Goal: Information Seeking & Learning: Learn about a topic

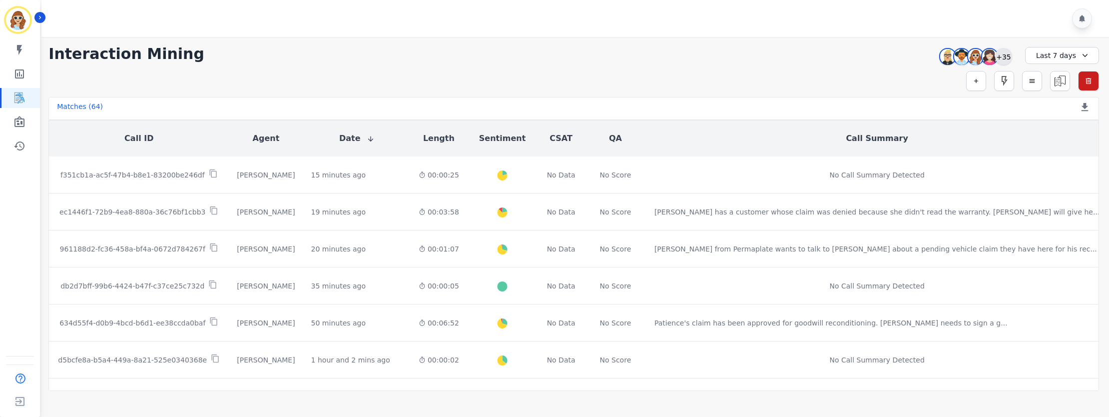
click at [1001, 57] on div "+35" at bounding box center [1003, 56] width 17 height 17
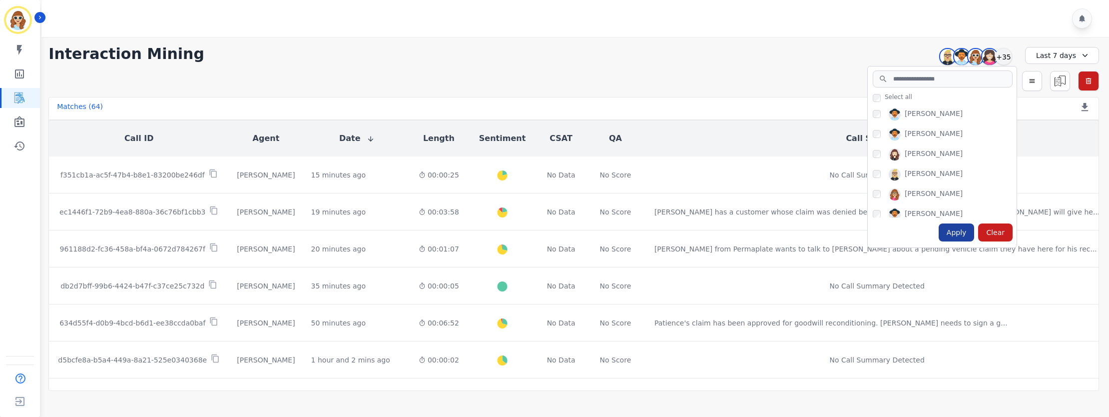
click at [965, 231] on div "Apply" at bounding box center [956, 232] width 36 height 18
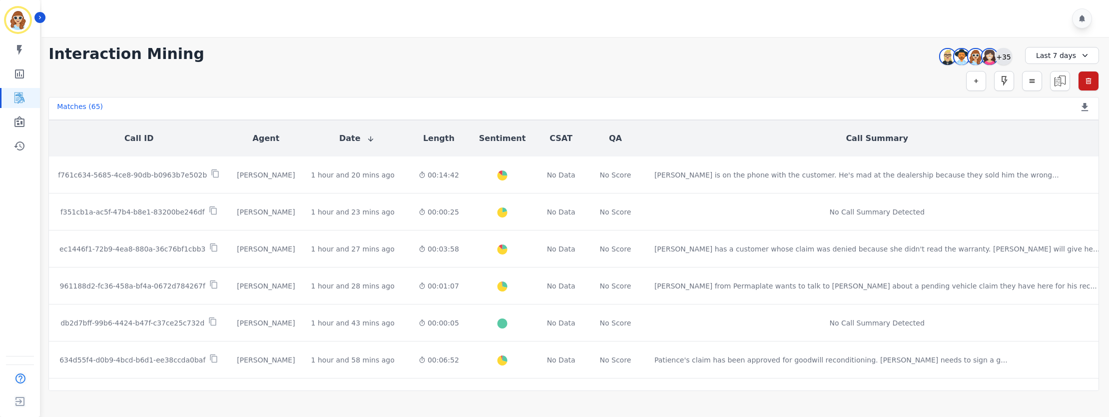
click at [1003, 57] on div "+35" at bounding box center [1003, 56] width 17 height 17
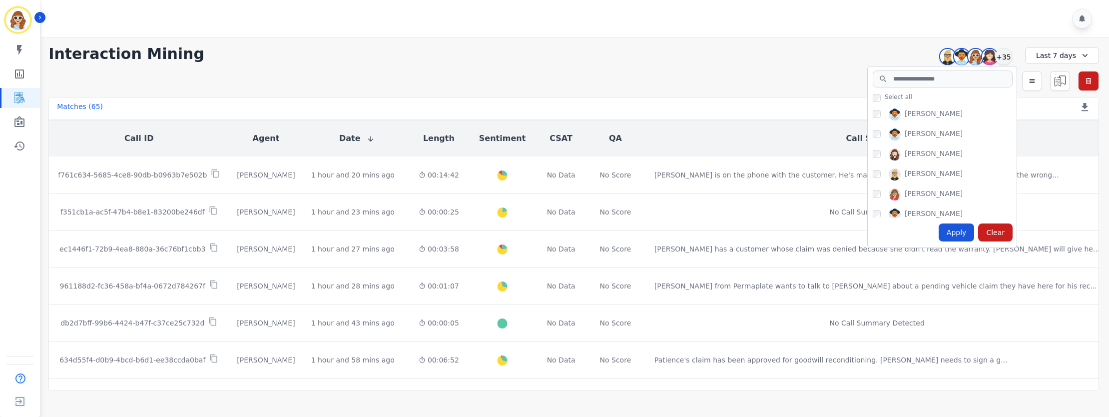
click at [961, 236] on div "Apply" at bounding box center [956, 232] width 36 height 18
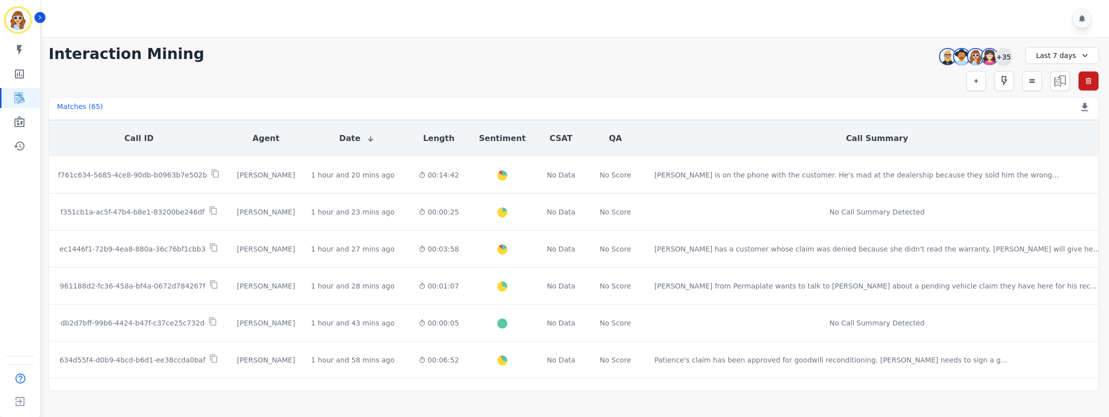
click at [1000, 53] on div "+35" at bounding box center [1003, 56] width 17 height 17
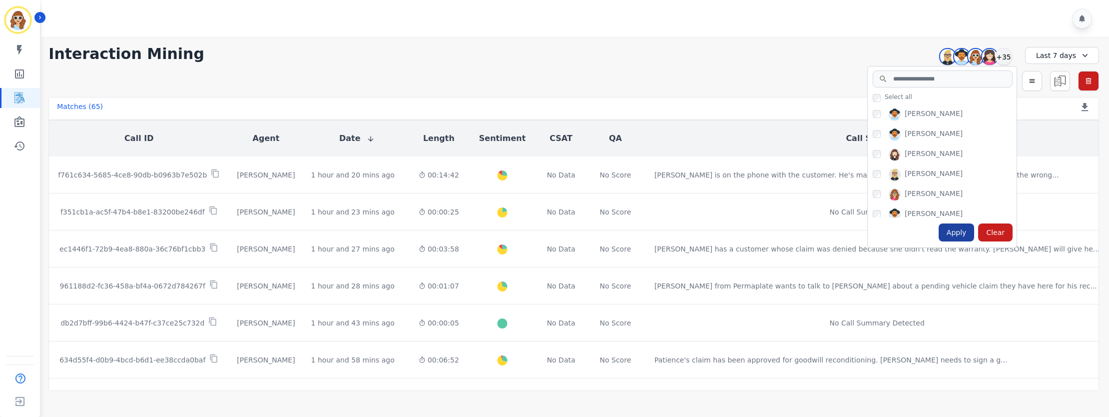
click at [961, 237] on div "Apply" at bounding box center [956, 232] width 36 height 18
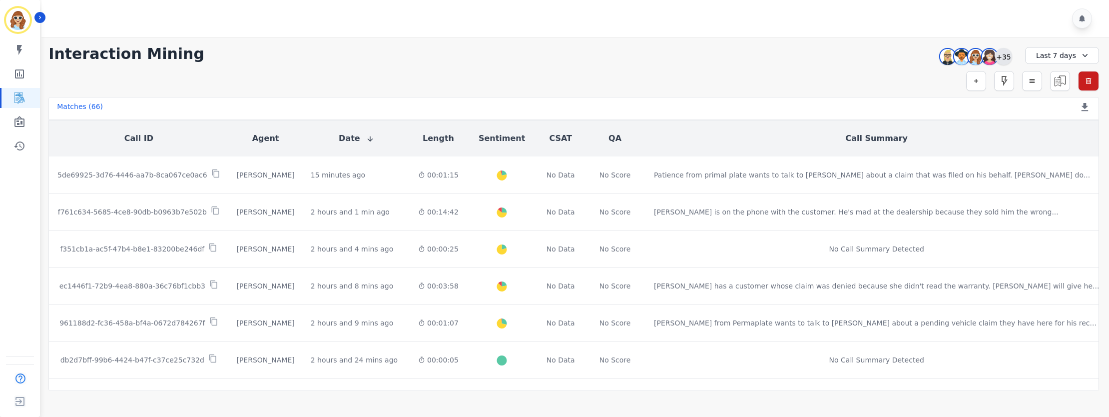
click at [1003, 56] on div "+35" at bounding box center [1003, 56] width 17 height 17
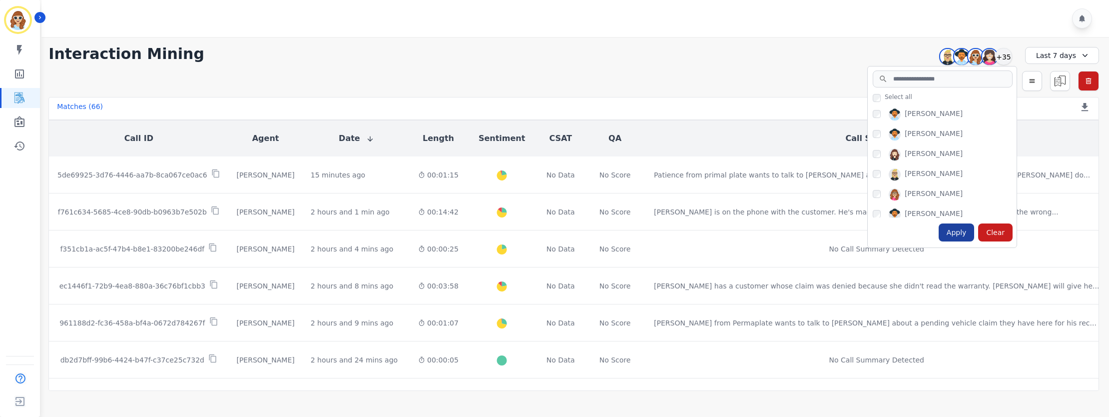
click at [960, 231] on div "Apply" at bounding box center [956, 232] width 36 height 18
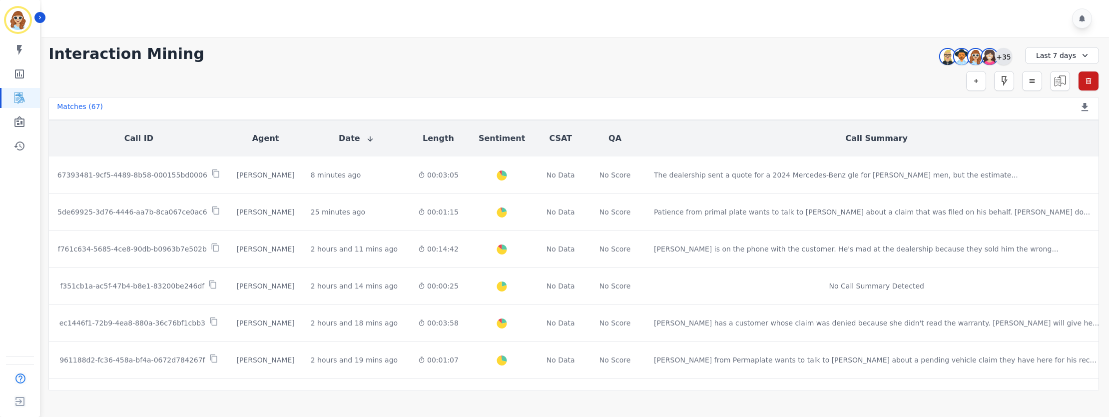
click at [1007, 57] on div "+35" at bounding box center [1003, 56] width 17 height 17
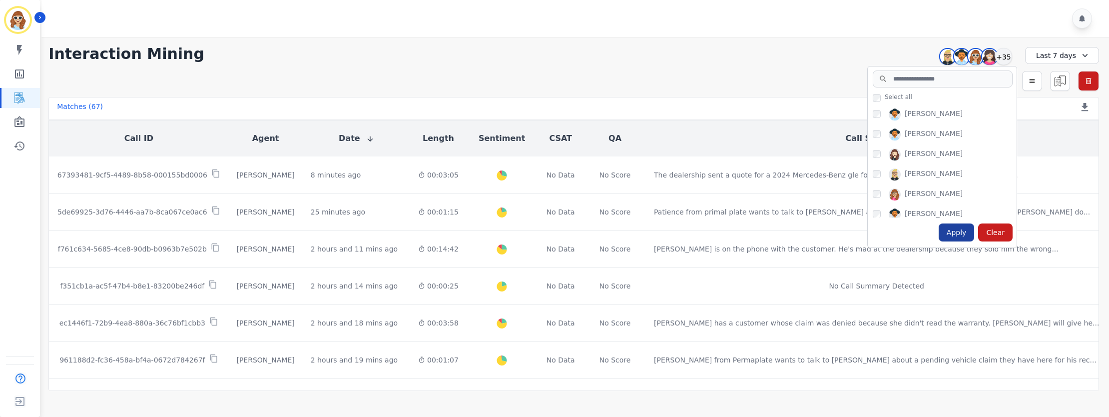
click at [969, 230] on div "Apply" at bounding box center [956, 232] width 36 height 18
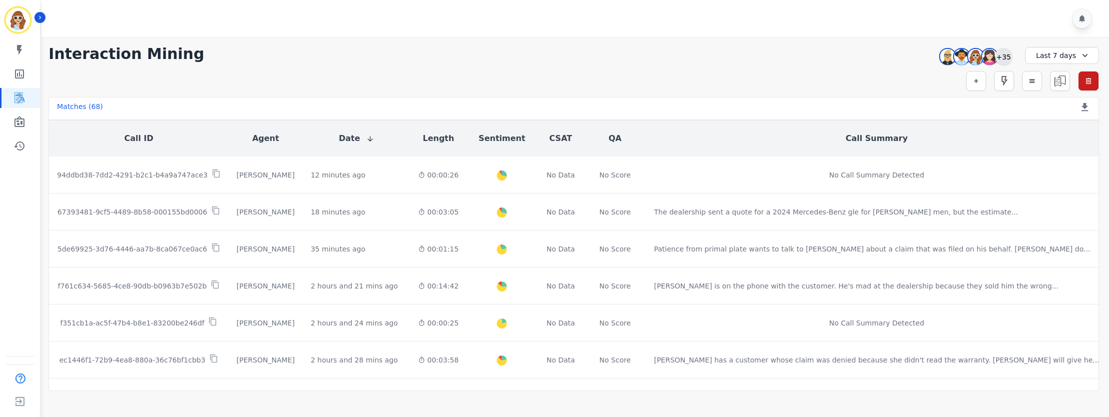
click at [1005, 57] on div "+35" at bounding box center [1003, 56] width 17 height 17
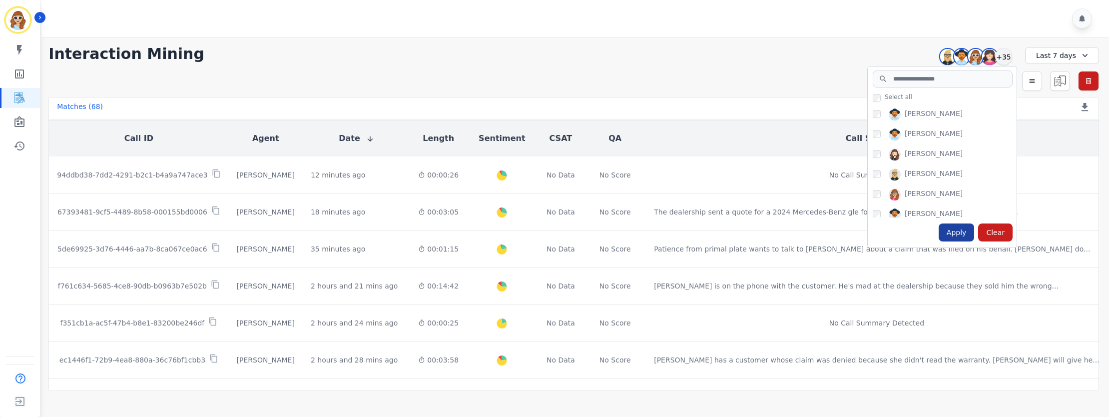
click at [955, 231] on div "Apply" at bounding box center [956, 232] width 36 height 18
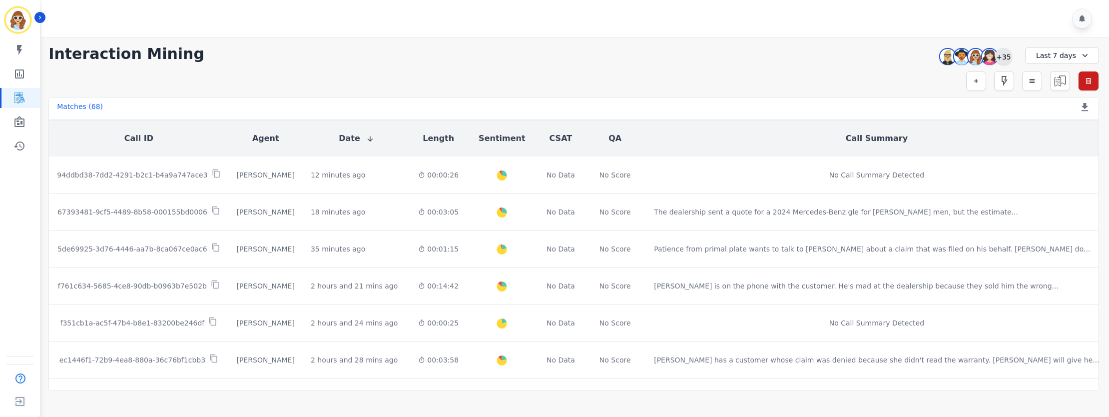
click at [1005, 60] on div "+35" at bounding box center [1003, 56] width 17 height 17
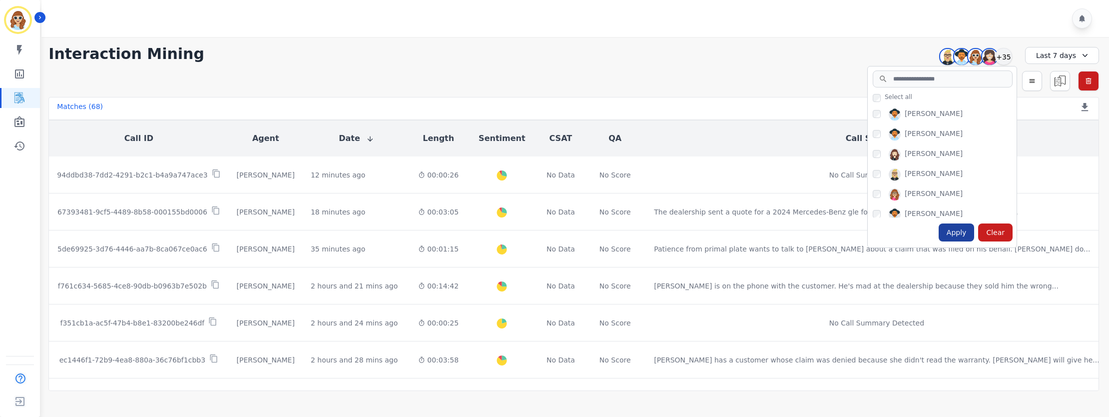
click at [959, 229] on div "Apply" at bounding box center [956, 232] width 36 height 18
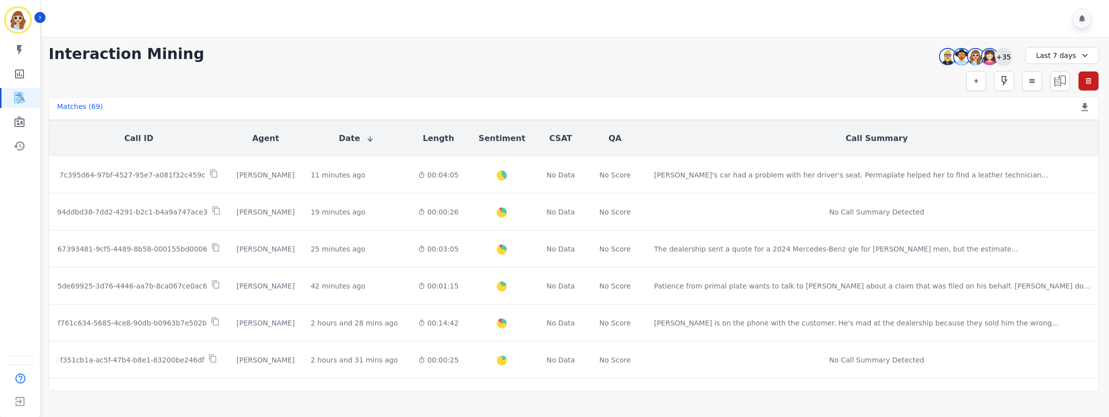
click at [1008, 51] on div "+35" at bounding box center [1003, 56] width 17 height 17
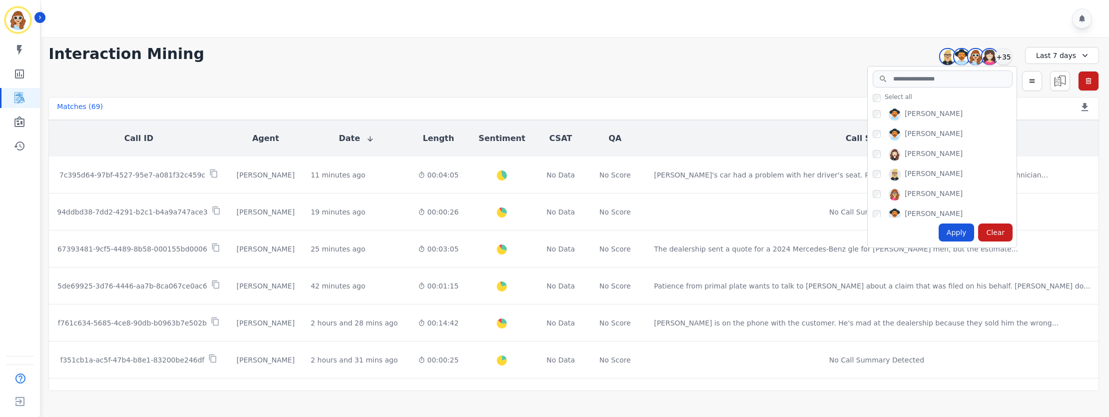
click at [960, 233] on div "Apply" at bounding box center [956, 232] width 36 height 18
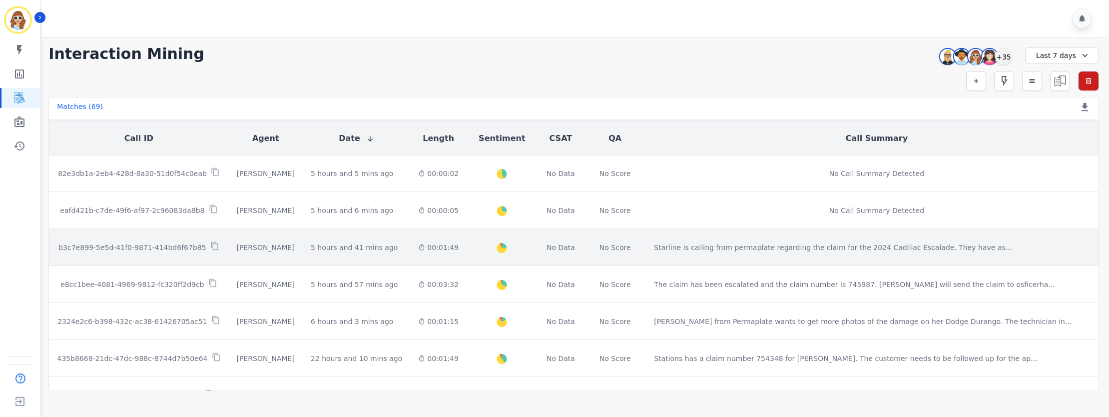
scroll to position [540, 0]
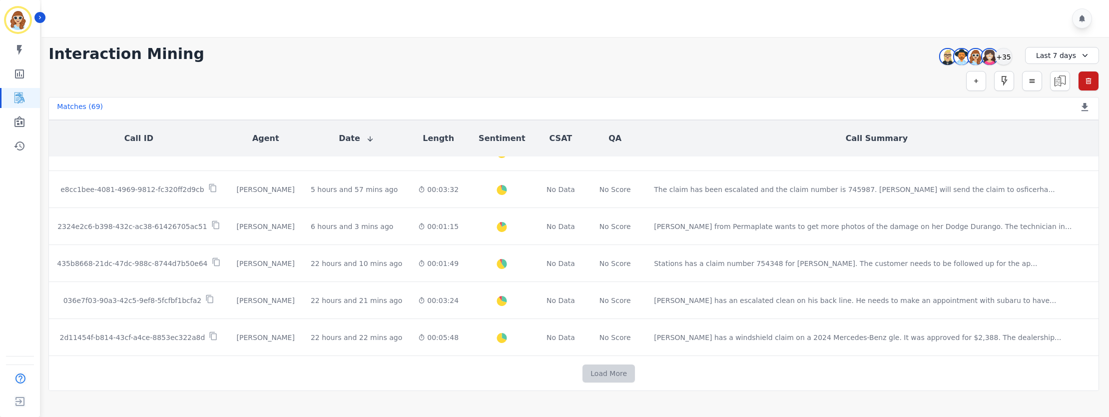
click at [590, 369] on button "Load More" at bounding box center [608, 373] width 52 height 18
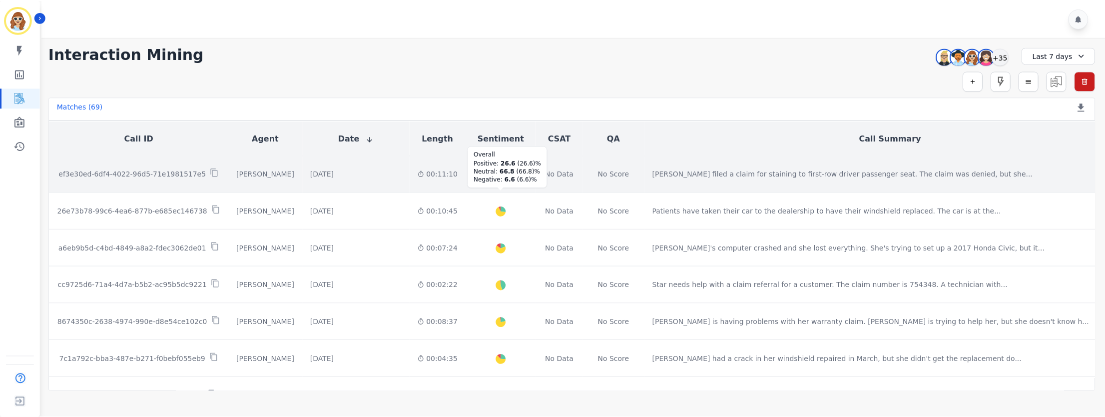
scroll to position [914, 0]
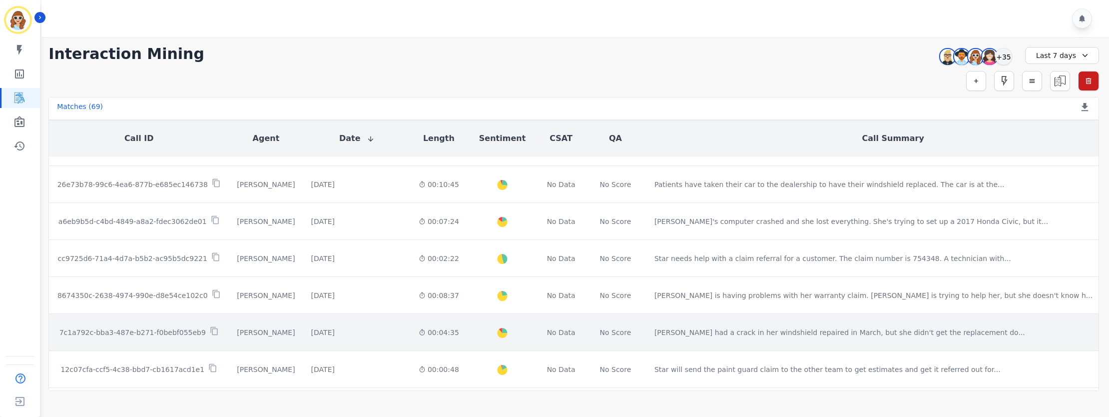
click at [160, 327] on p "7c1a792c-bba3-487e-b271-f0bebf055eb9" at bounding box center [132, 332] width 146 height 10
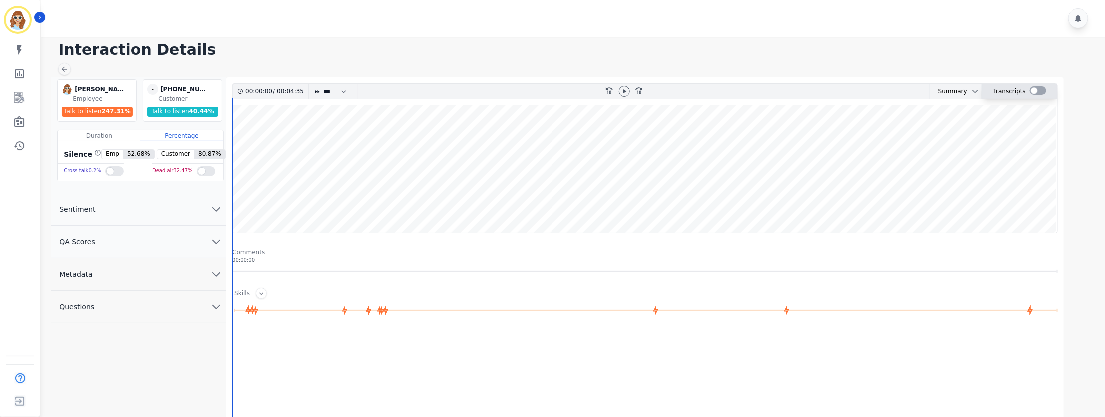
click at [1037, 88] on div at bounding box center [1037, 90] width 16 height 8
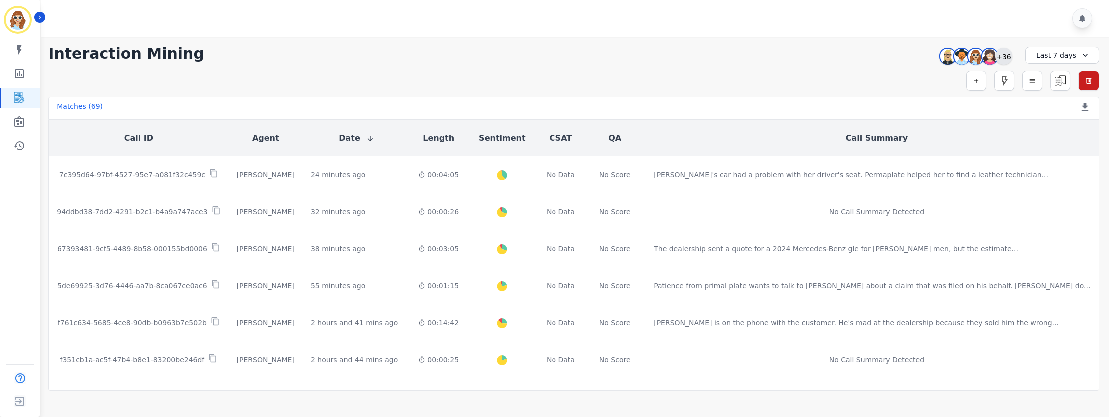
click at [1003, 57] on div "+36" at bounding box center [1003, 56] width 17 height 17
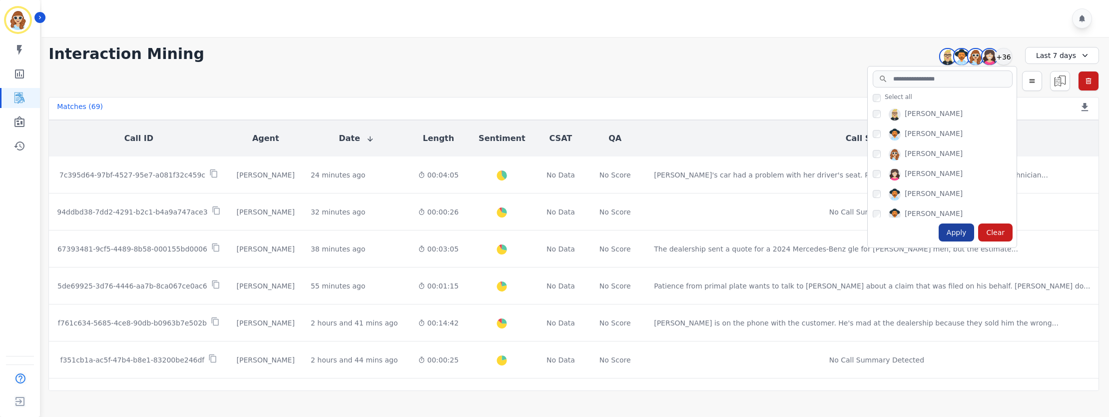
click at [957, 235] on div "Apply" at bounding box center [956, 232] width 36 height 18
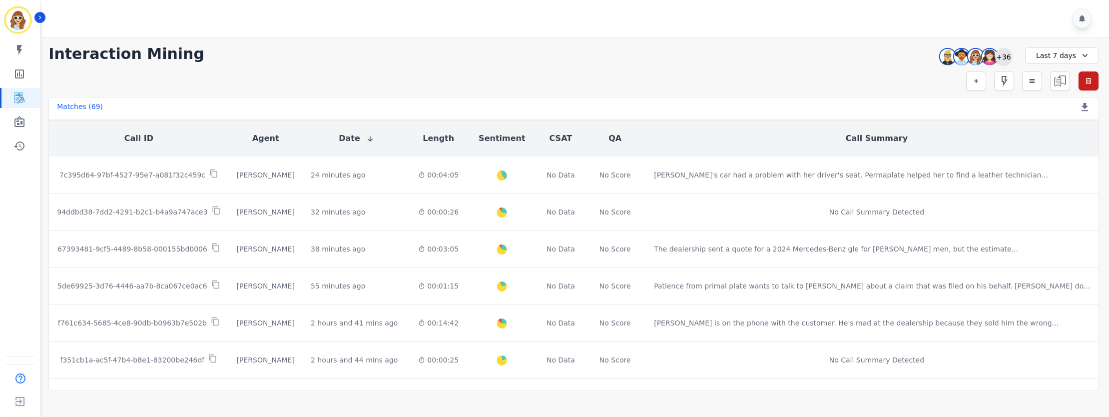
click at [1003, 57] on div "+36" at bounding box center [1003, 56] width 17 height 17
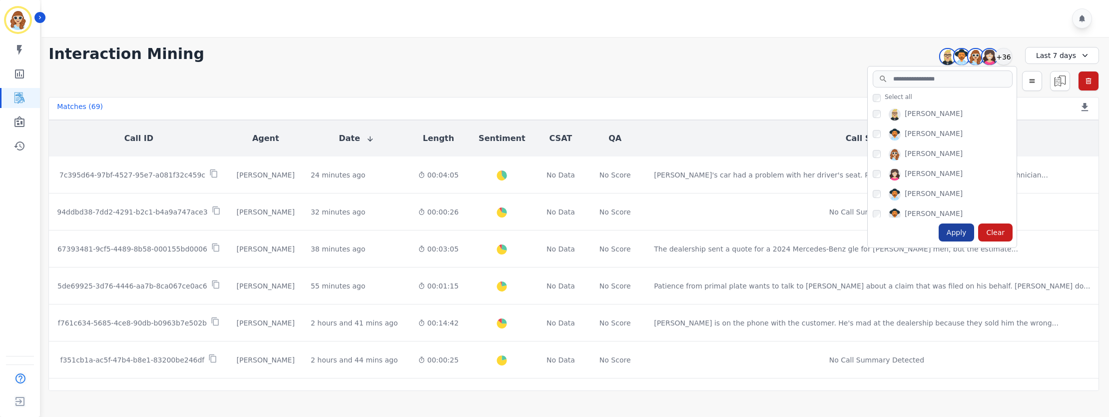
click at [953, 234] on div "Apply" at bounding box center [956, 232] width 36 height 18
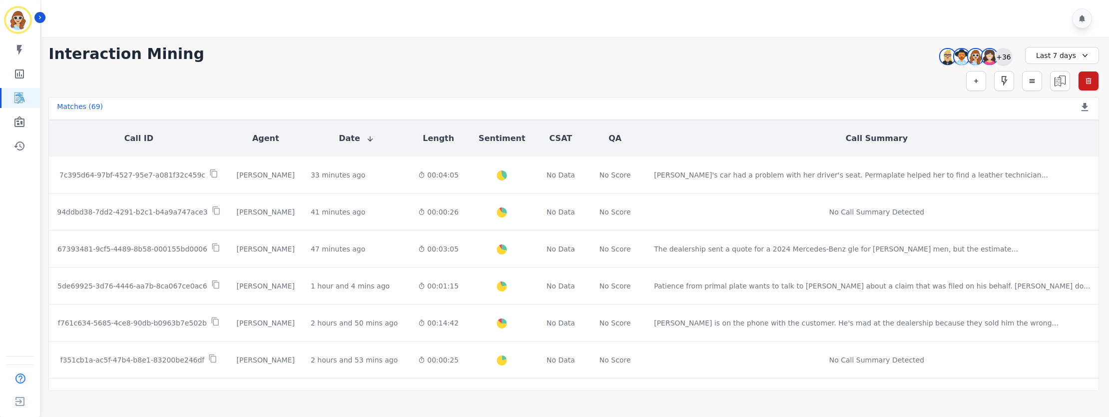
click at [1003, 55] on div "+36" at bounding box center [1003, 56] width 17 height 17
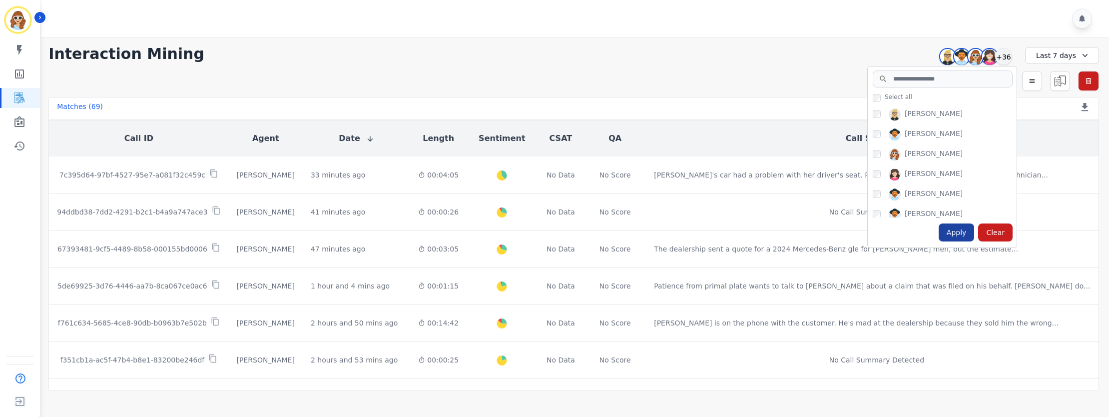
click at [963, 233] on div "Apply" at bounding box center [956, 232] width 36 height 18
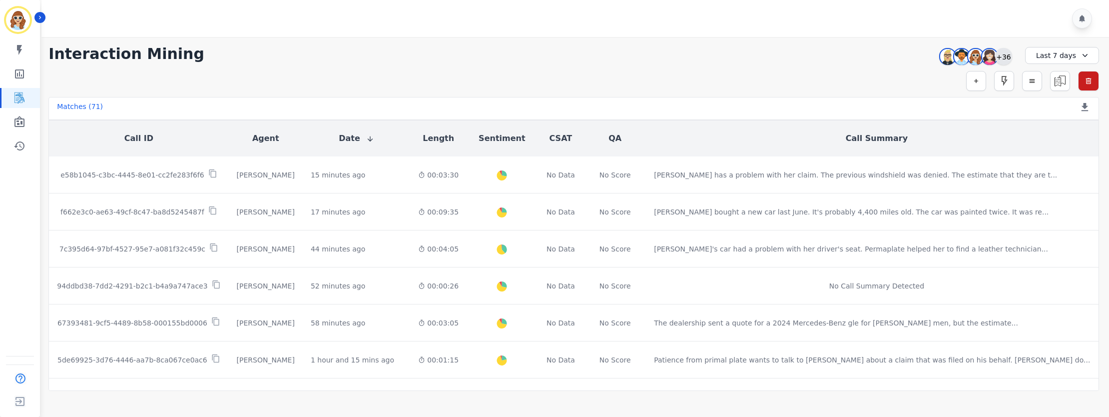
click at [1004, 54] on div "+36" at bounding box center [1003, 56] width 17 height 17
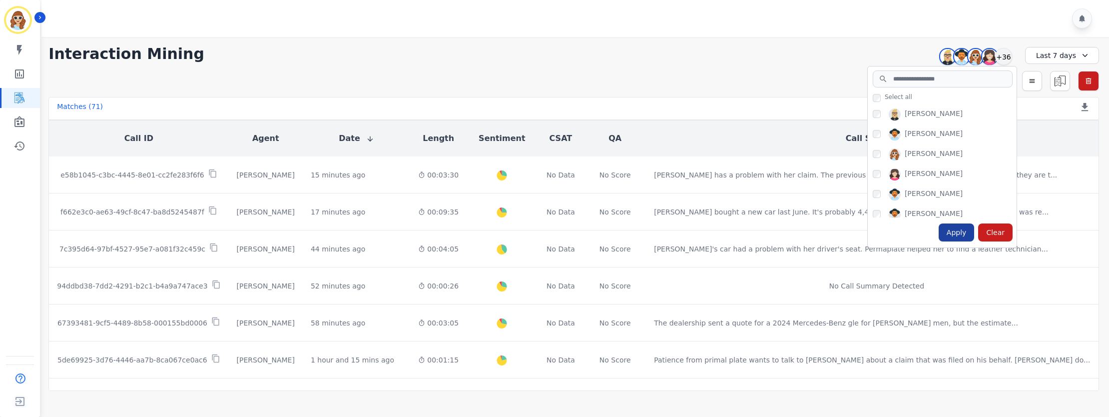
click at [954, 230] on div "Apply" at bounding box center [956, 232] width 36 height 18
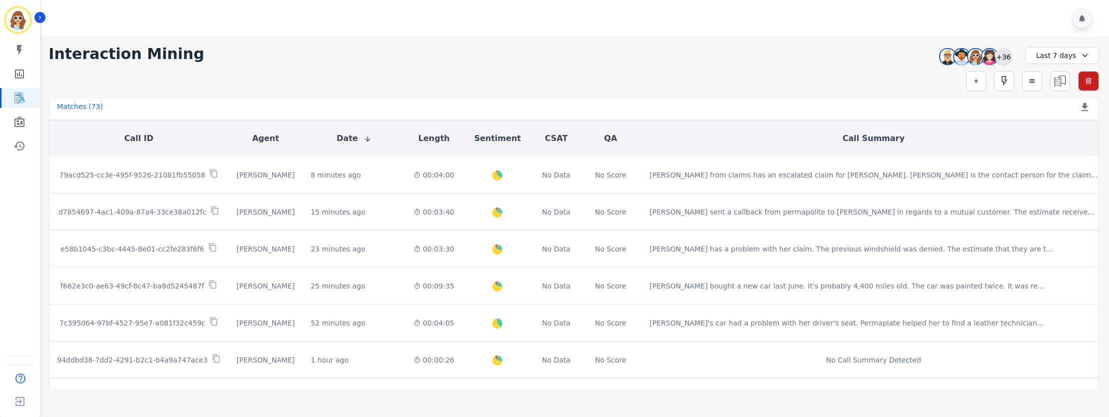
click at [1002, 57] on div "+36" at bounding box center [1003, 56] width 17 height 17
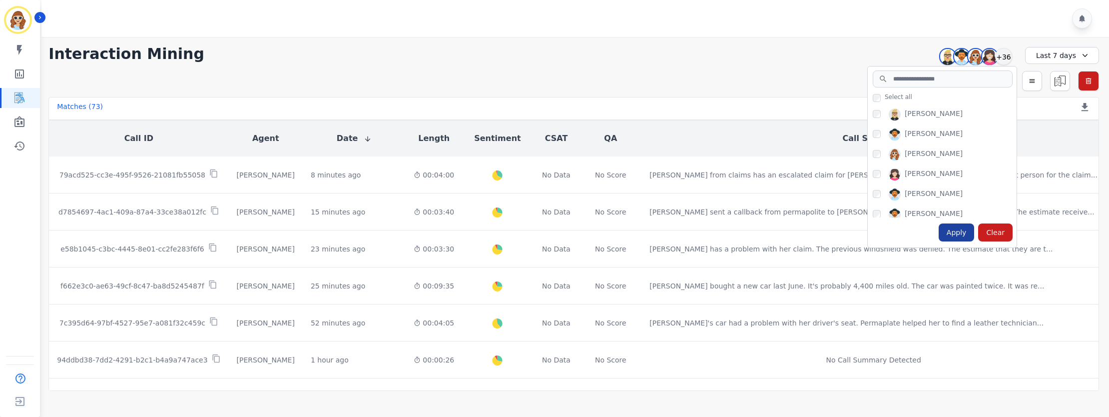
click at [956, 233] on div "Apply" at bounding box center [956, 232] width 36 height 18
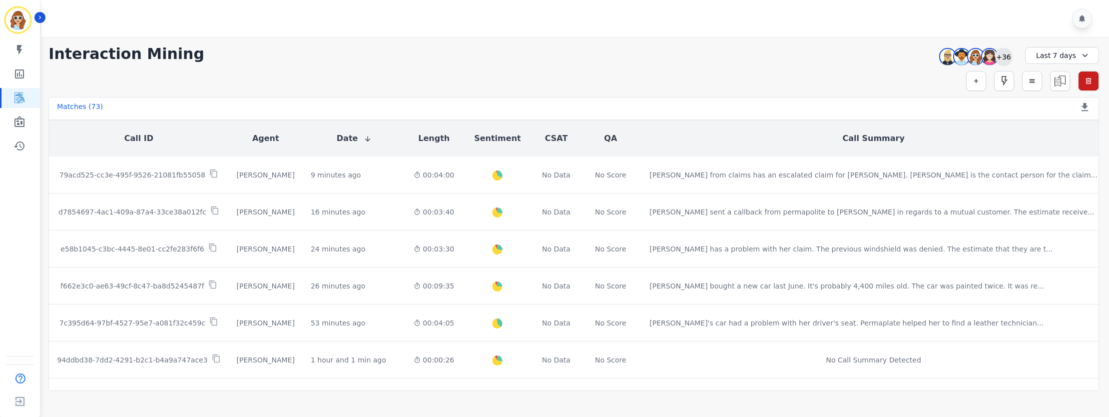
click at [1007, 51] on div "+36" at bounding box center [1003, 56] width 17 height 17
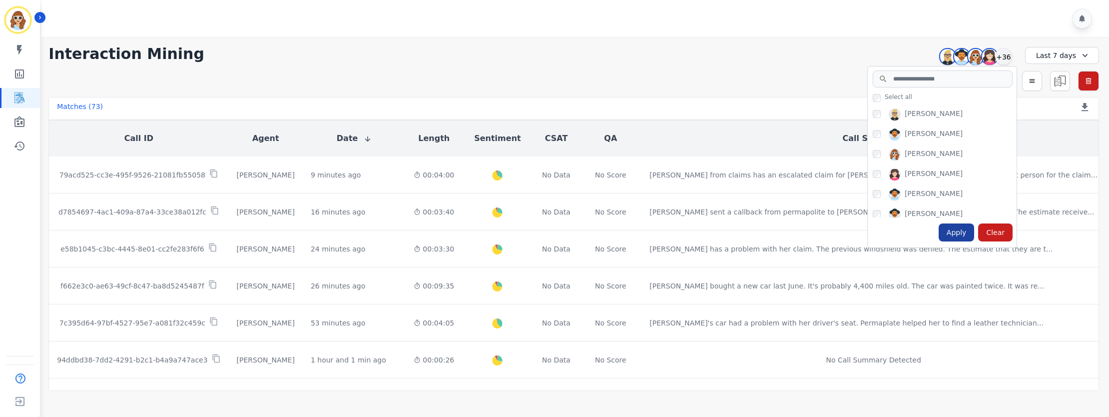
click at [958, 228] on div "Apply" at bounding box center [956, 232] width 36 height 18
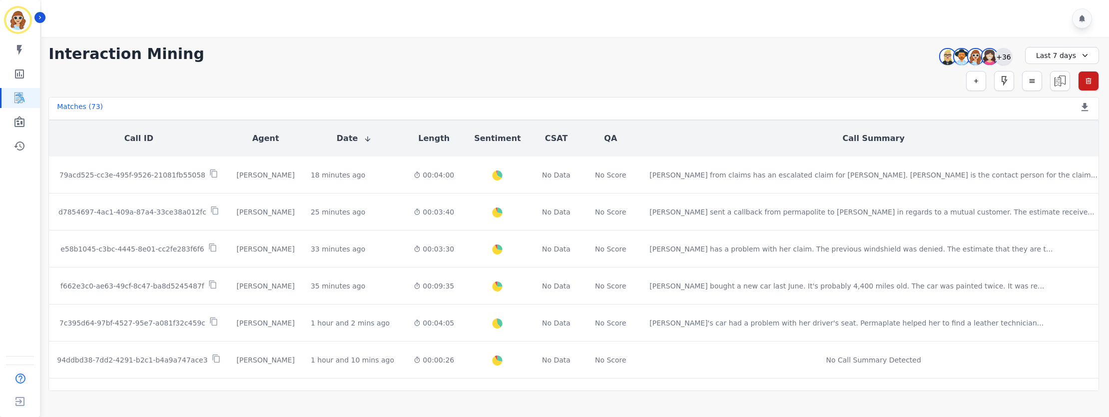
click at [1001, 56] on div "+36" at bounding box center [1003, 56] width 17 height 17
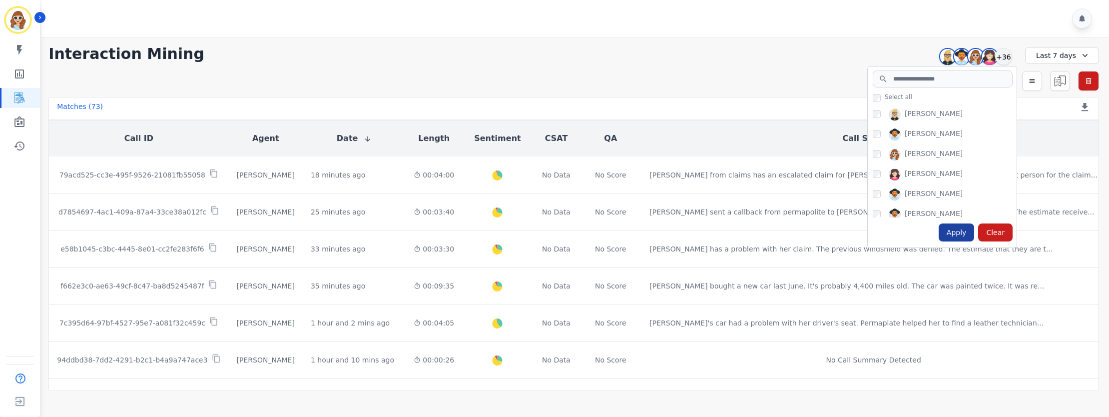
click at [961, 234] on div "Apply" at bounding box center [956, 232] width 36 height 18
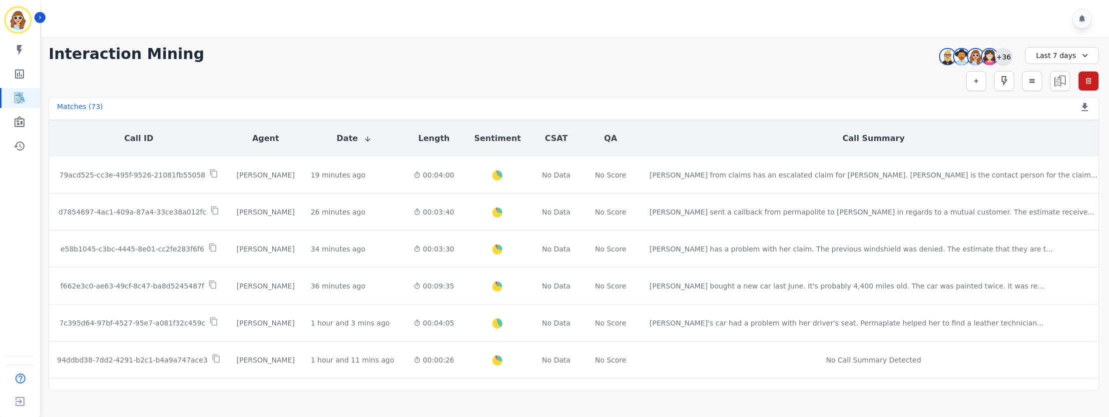
click at [1004, 56] on div "+36" at bounding box center [1003, 56] width 17 height 17
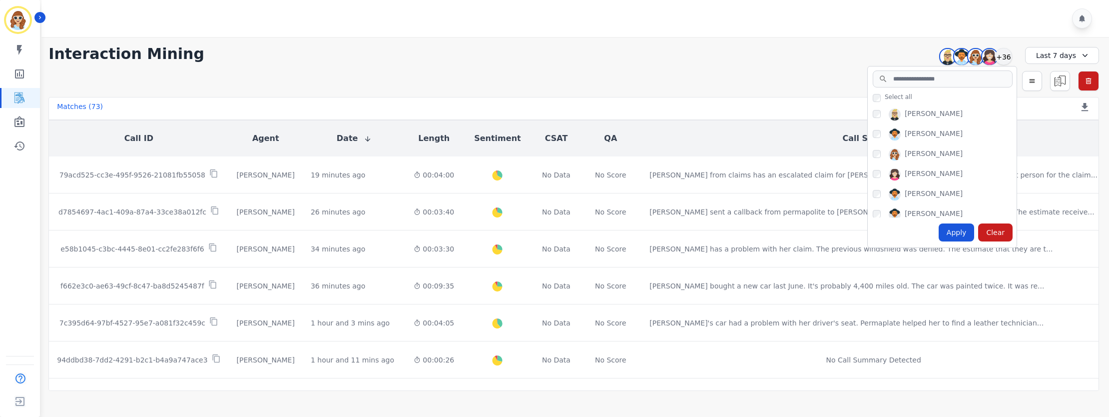
click at [958, 221] on div "Apply Clear" at bounding box center [941, 232] width 149 height 30
click at [960, 233] on div "Apply" at bounding box center [956, 232] width 36 height 18
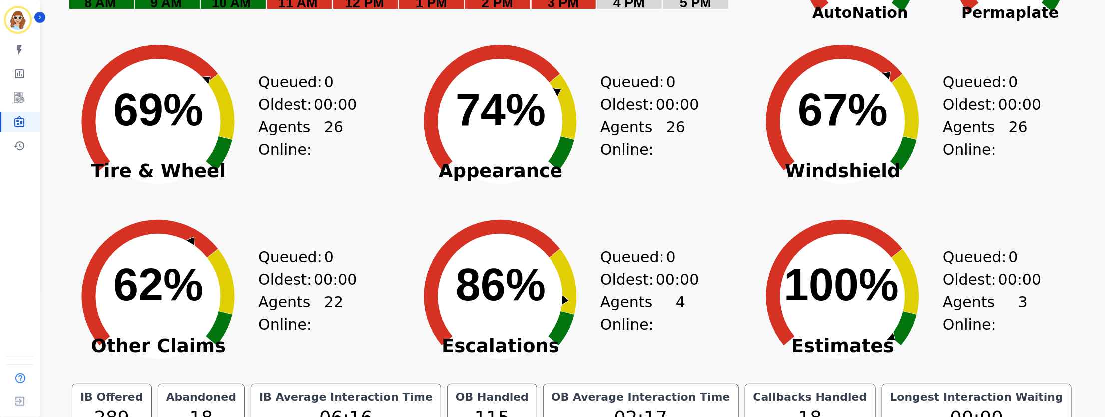
scroll to position [156, 0]
